Goal: Find contact information: Find contact information

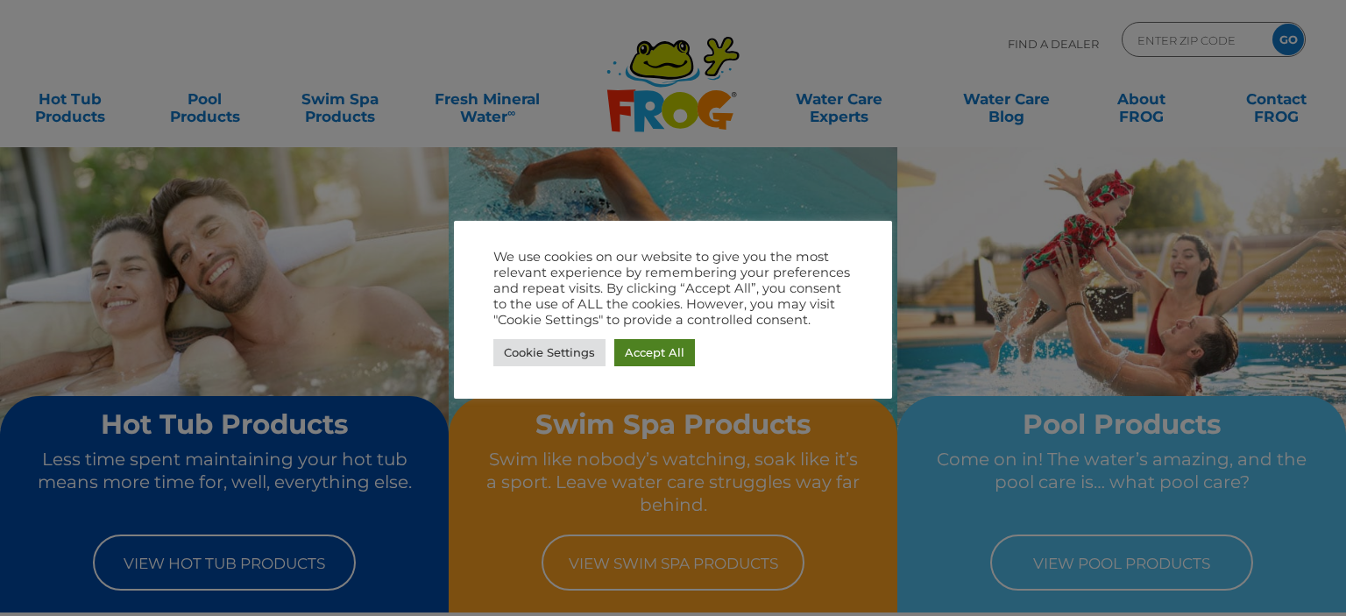
click at [673, 345] on link "Accept All" at bounding box center [654, 352] width 81 height 27
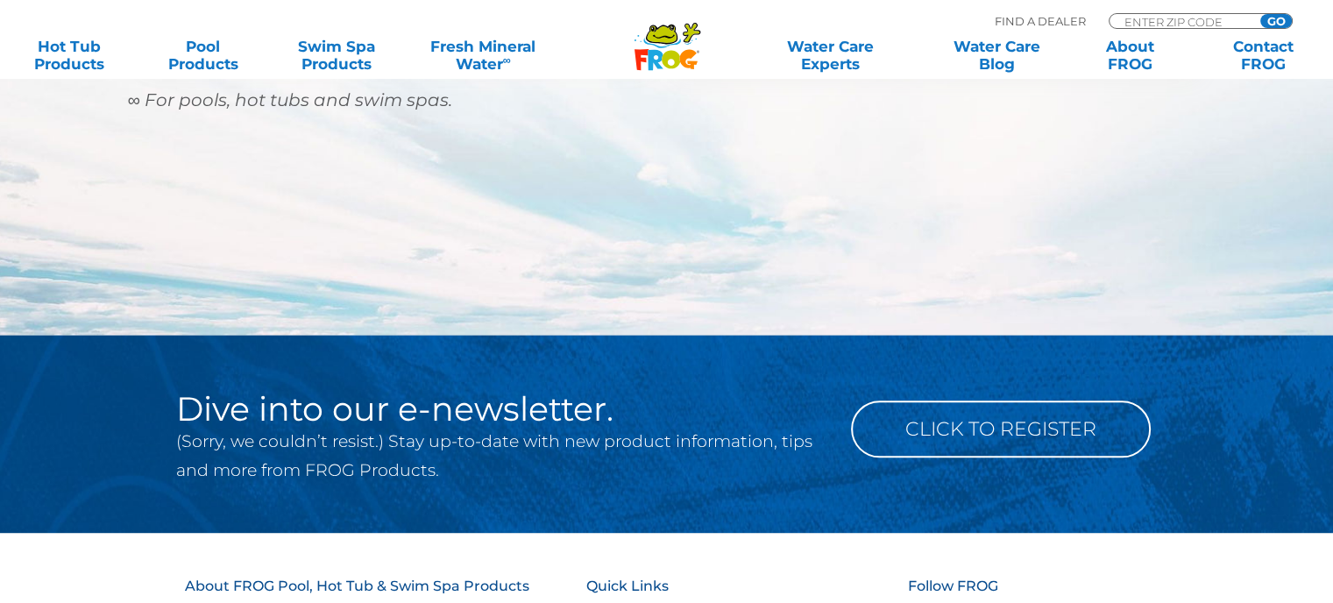
scroll to position [2446, 0]
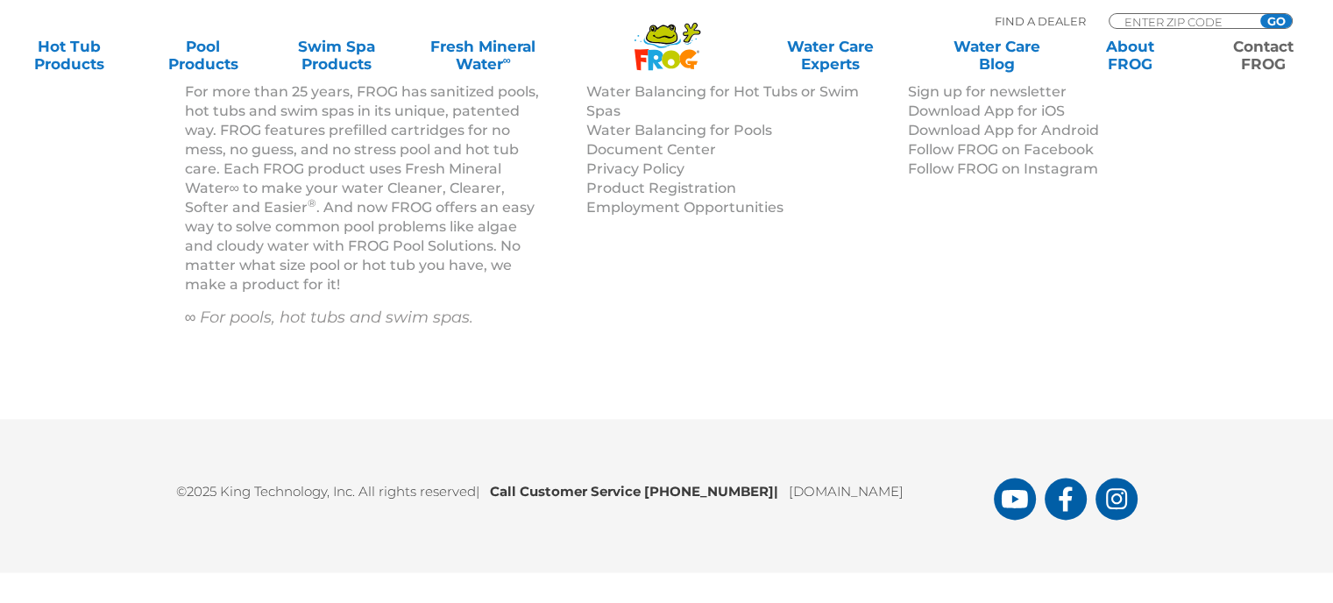
click at [1278, 55] on link "Contact FROG" at bounding box center [1263, 55] width 103 height 35
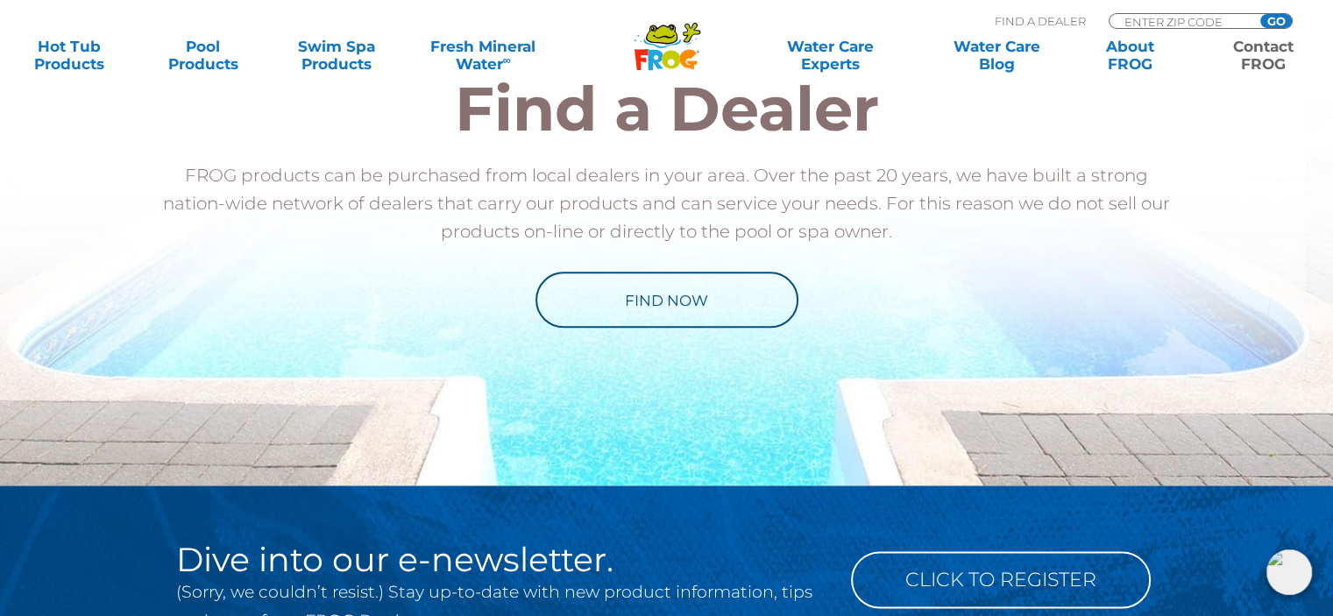
scroll to position [2472, 0]
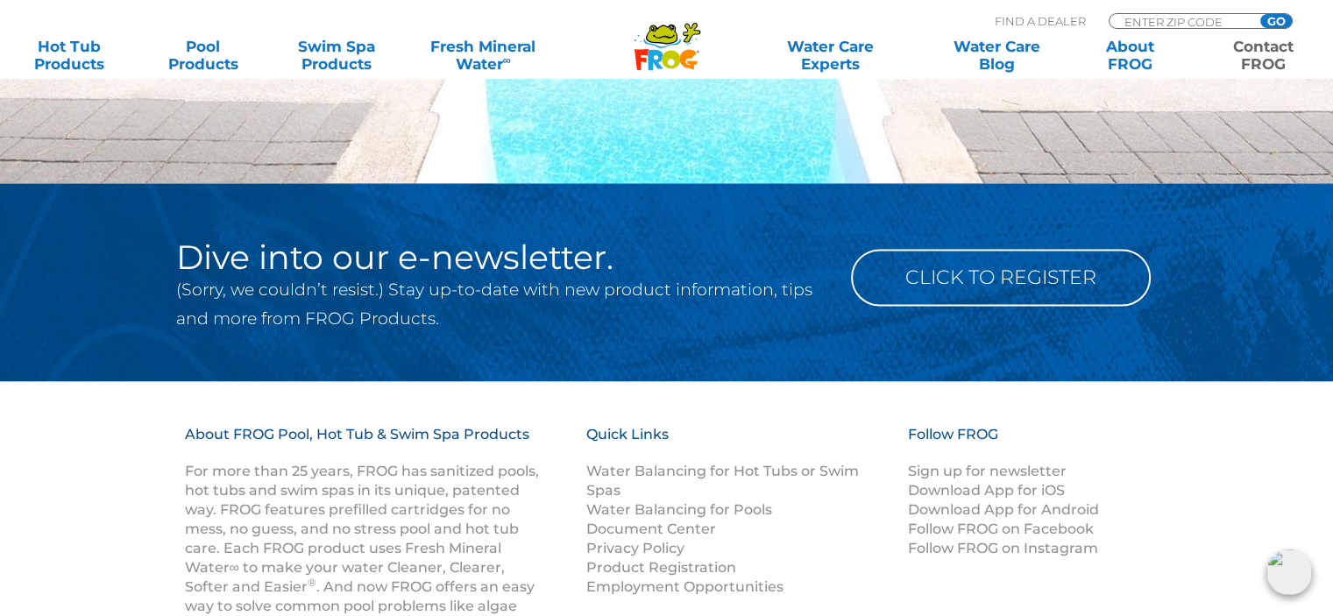
drag, startPoint x: 1346, startPoint y: 104, endPoint x: 1336, endPoint y: 650, distance: 546.2
